Goal: Information Seeking & Learning: Compare options

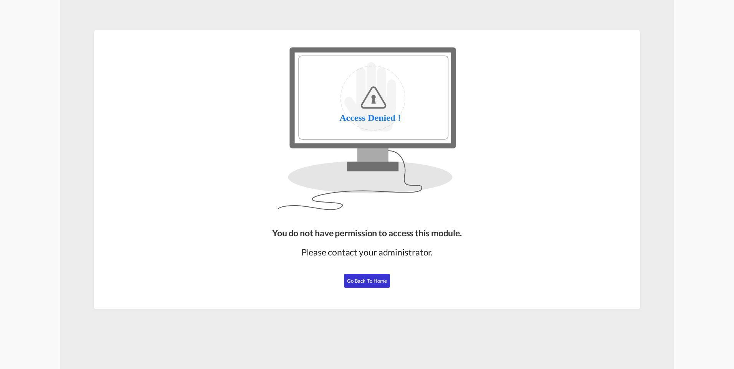
click at [353, 281] on span "Go Back to Home" at bounding box center [367, 281] width 40 height 6
